Goal: Navigation & Orientation: Find specific page/section

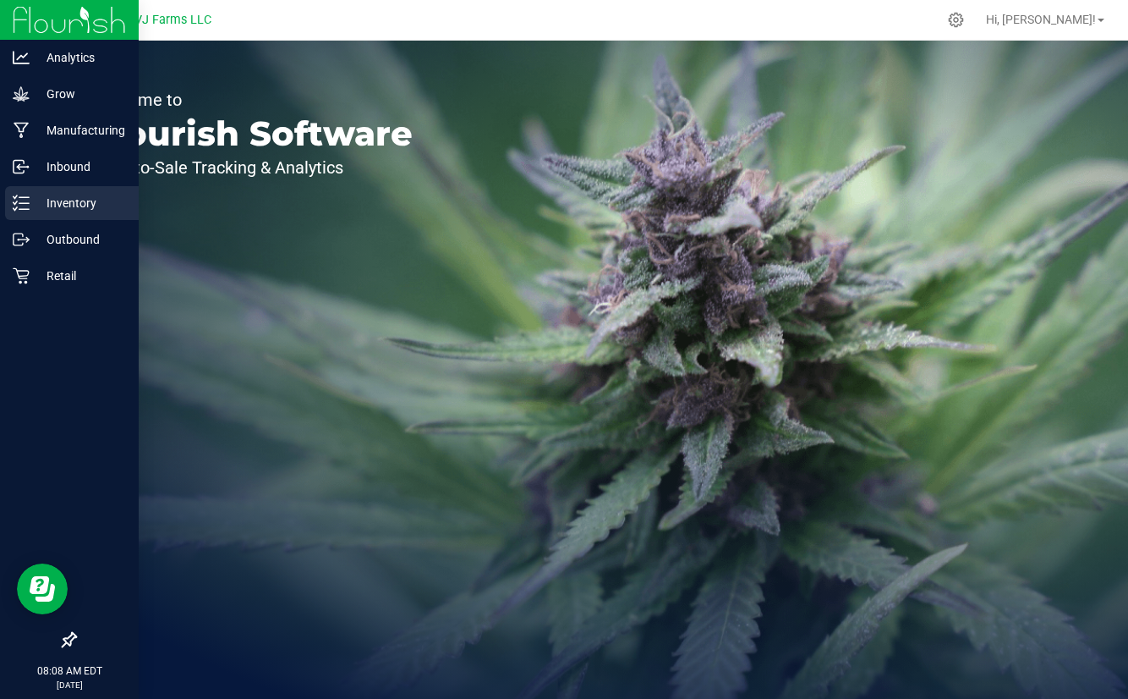
click at [55, 201] on p "Inventory" at bounding box center [80, 203] width 101 height 20
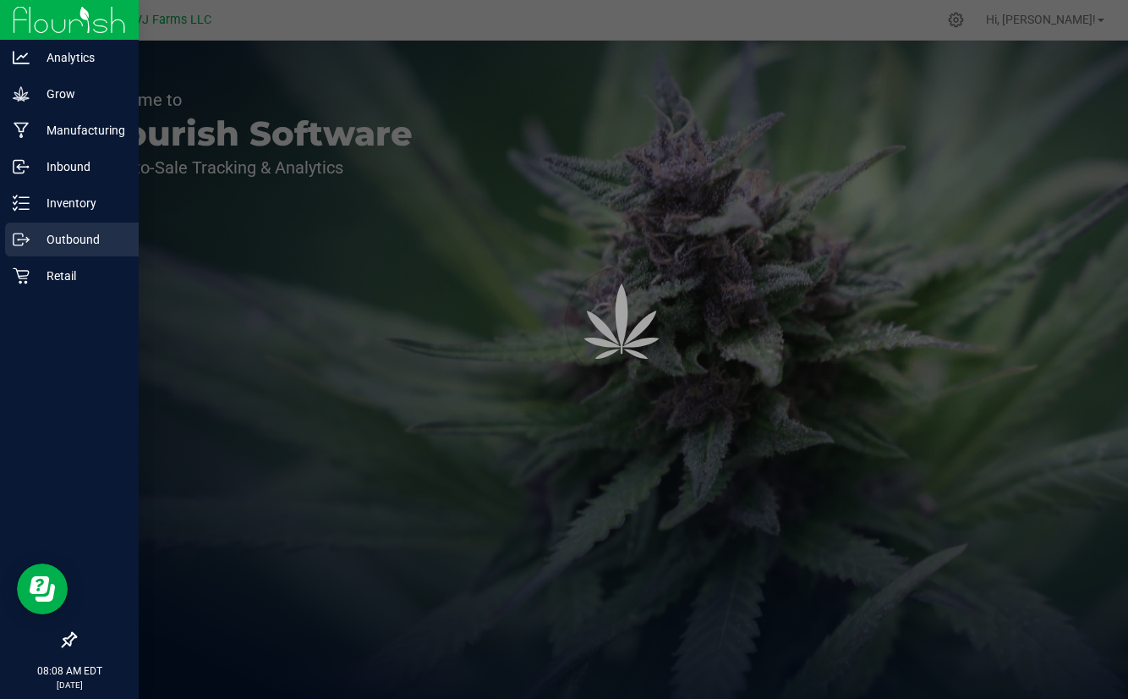
click at [55, 228] on div "Outbound" at bounding box center [72, 239] width 134 height 34
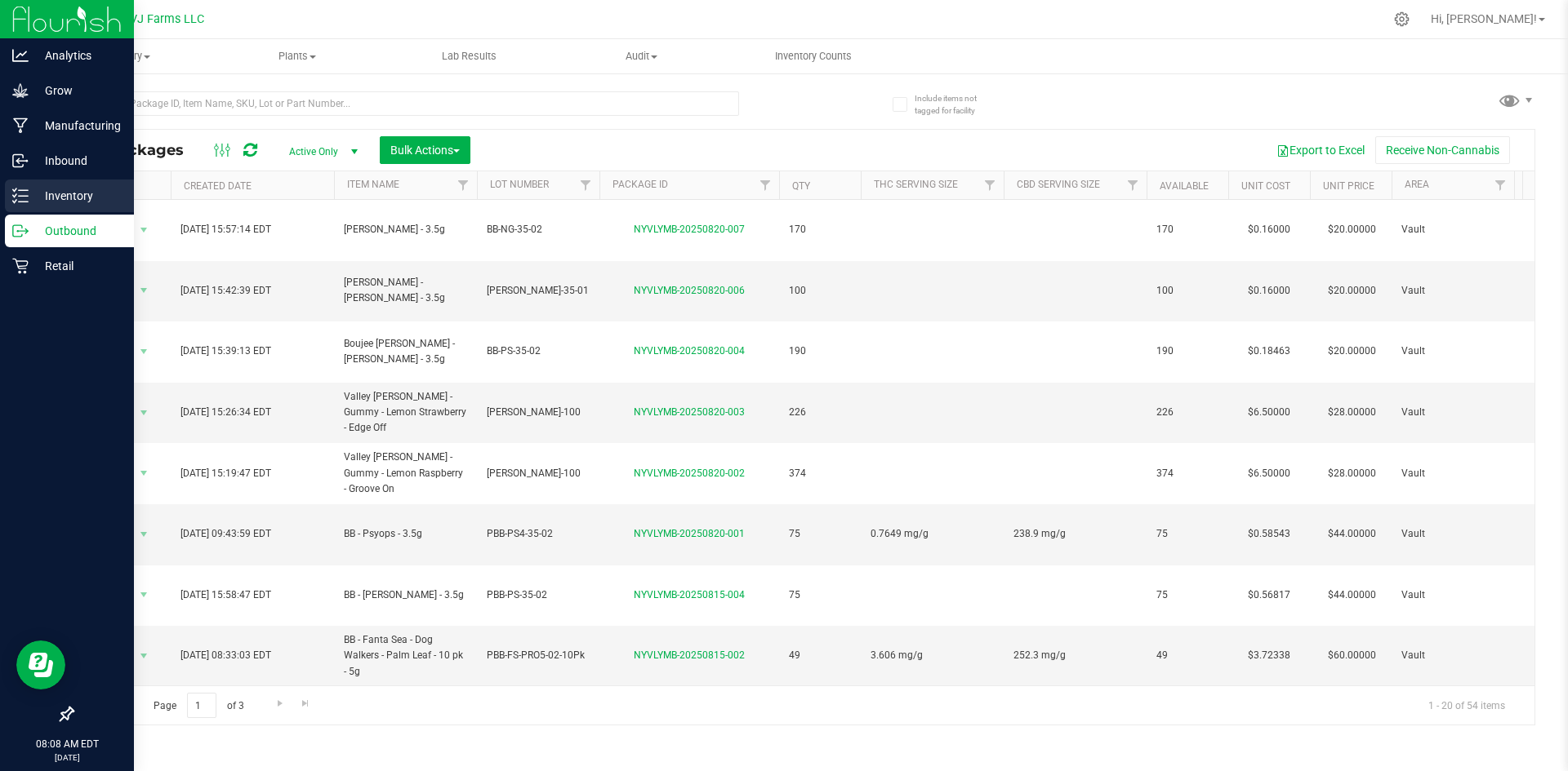
click at [5, 201] on div "Inventory" at bounding box center [70, 196] width 129 height 33
click at [24, 230] on icon at bounding box center [20, 231] width 16 height 16
click at [32, 150] on div "Inbound" at bounding box center [70, 161] width 129 height 33
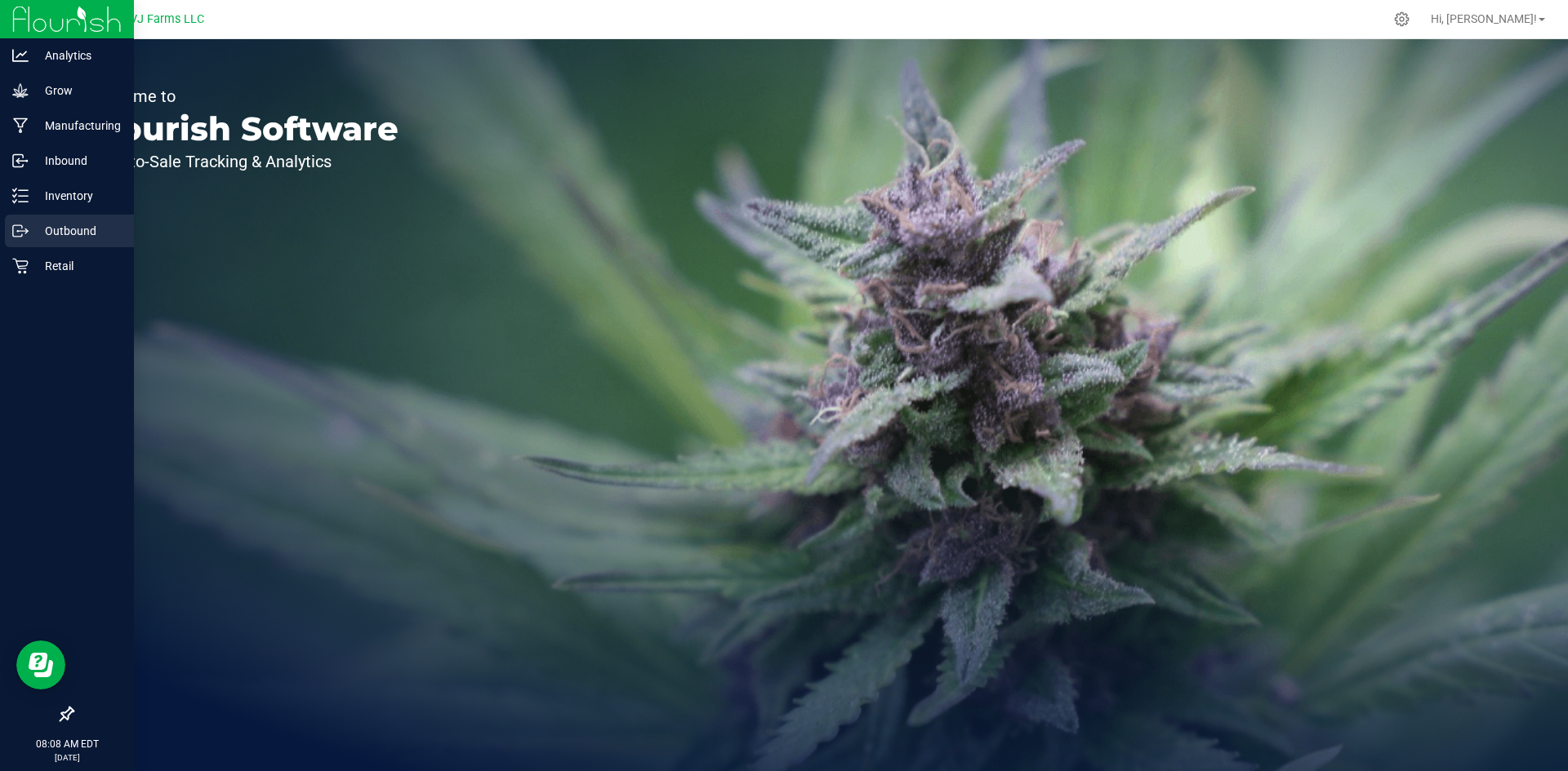
click at [16, 221] on div "Outbound" at bounding box center [70, 231] width 129 height 33
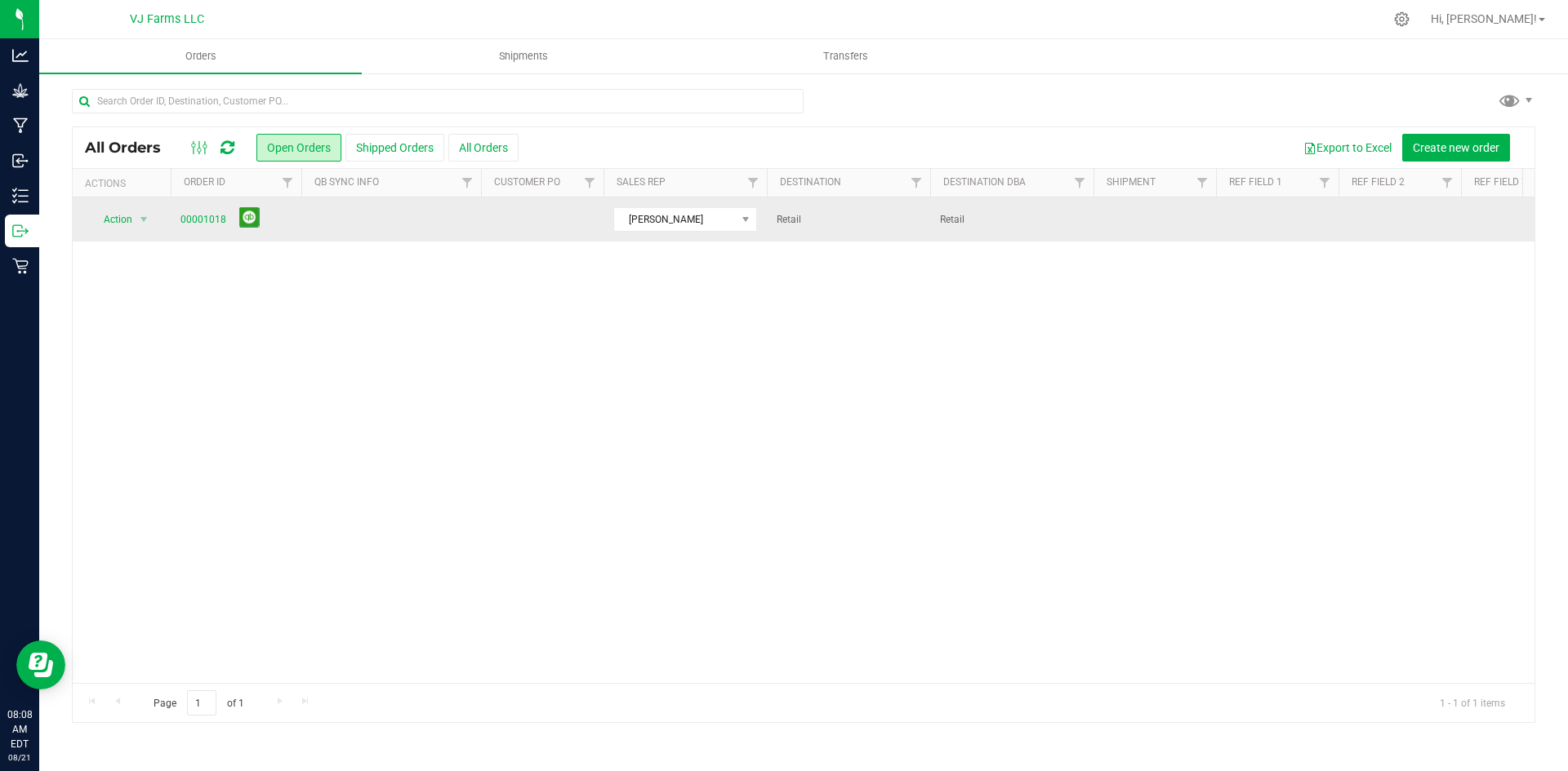
click at [166, 226] on td "Action Action Cancel order Change facility Clone order Edit order Mark as fully…" at bounding box center [121, 220] width 98 height 44
click at [197, 209] on span "00001018" at bounding box center [236, 220] width 111 height 25
click at [194, 222] on link "00001018" at bounding box center [203, 220] width 45 height 15
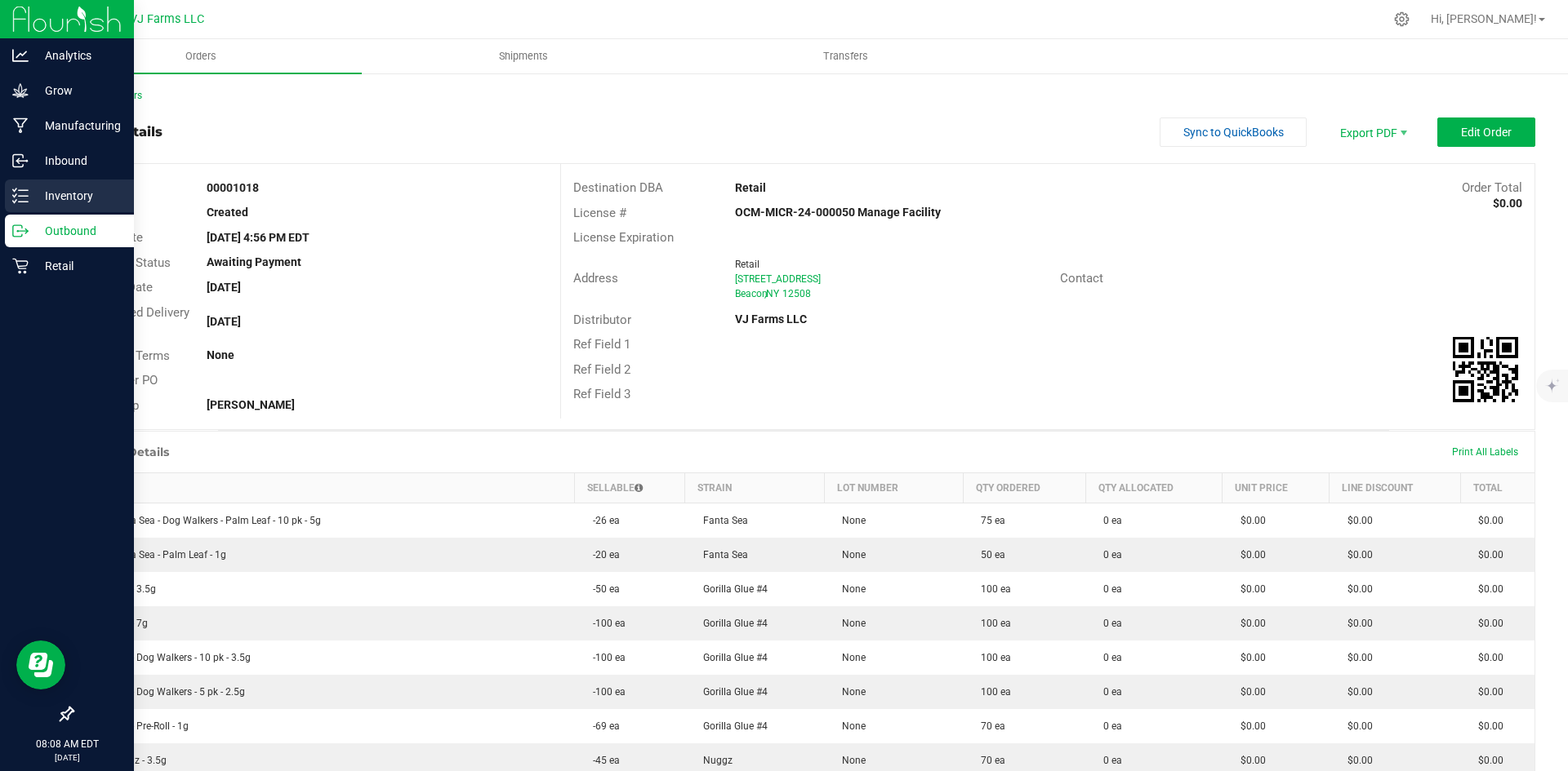
click at [62, 213] on link "Inventory" at bounding box center [67, 197] width 134 height 35
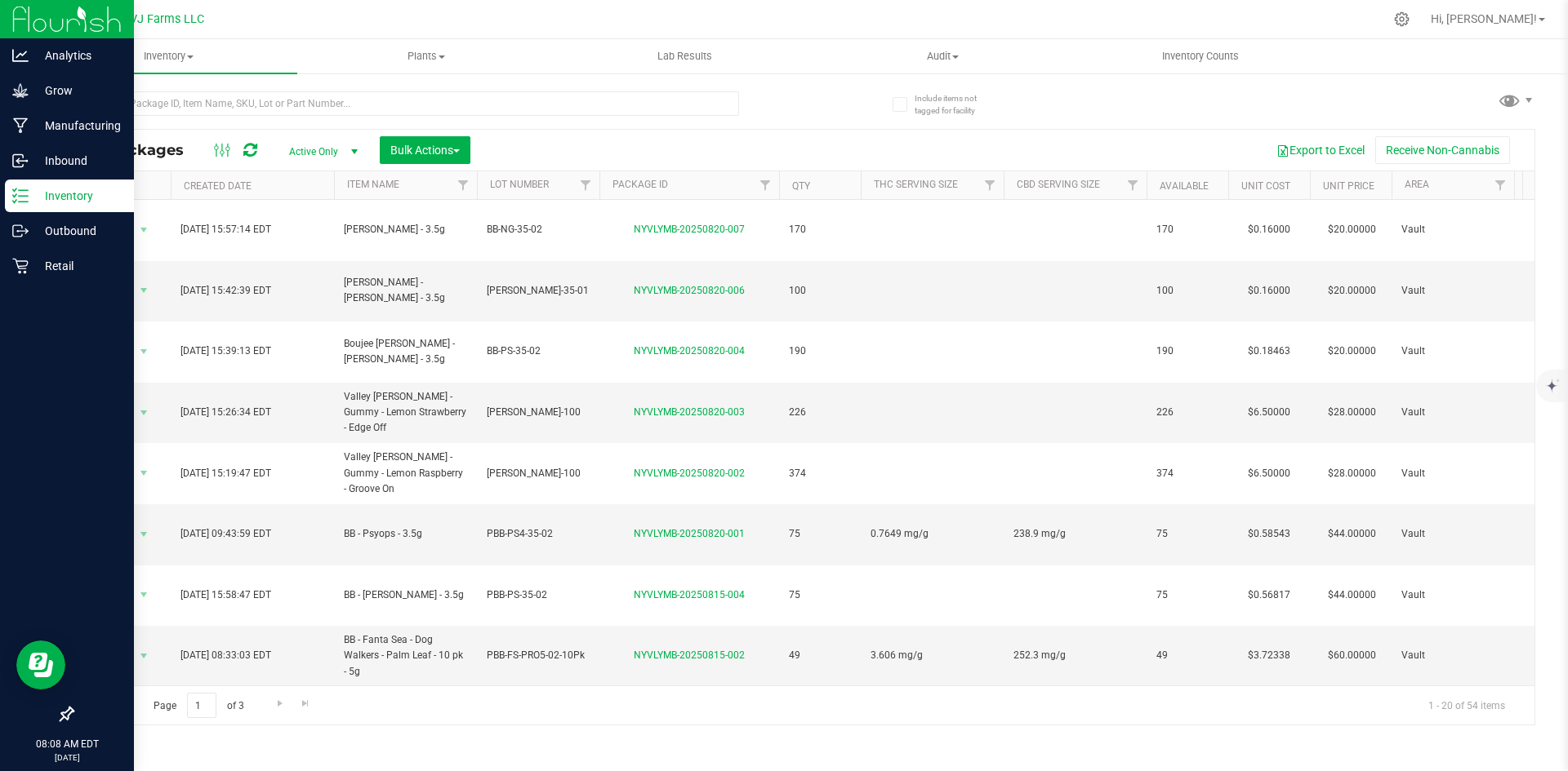
click at [69, 189] on p "Inventory" at bounding box center [77, 196] width 98 height 19
